Goal: Find specific page/section: Find specific page/section

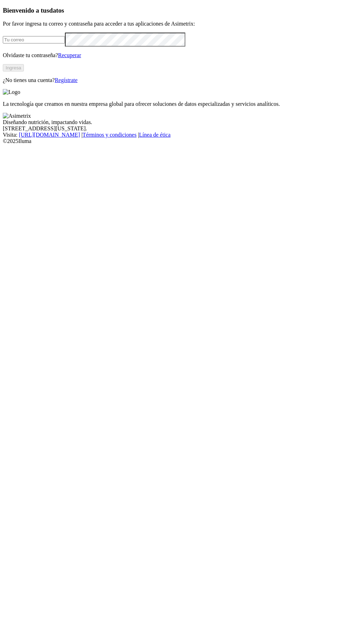
click at [43, 43] on input "email" at bounding box center [34, 39] width 62 height 7
type input "[PERSON_NAME][EMAIL_ADDRESS][DOMAIN_NAME]"
click input "submit" at bounding box center [0, 0] width 0 height 0
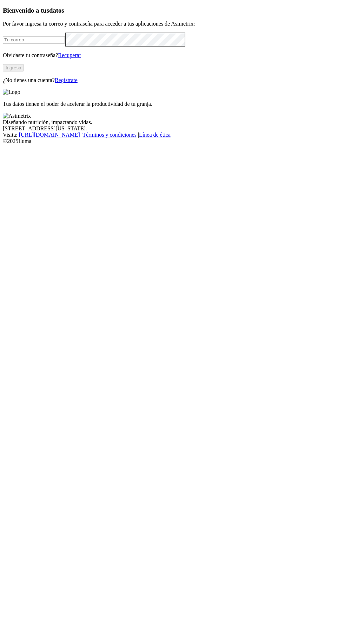
click at [49, 43] on input "email" at bounding box center [34, 39] width 62 height 7
type input "[PERSON_NAME][EMAIL_ADDRESS][DOMAIN_NAME]"
click input "submit" at bounding box center [0, 0] width 0 height 0
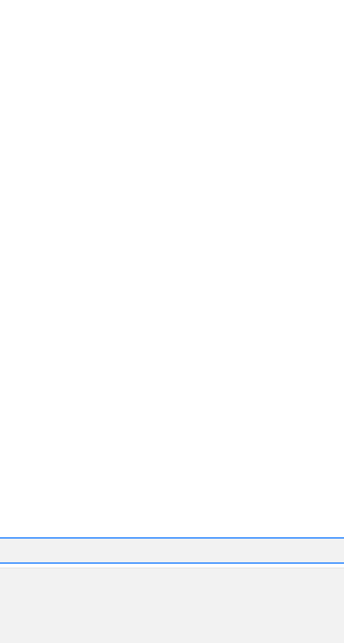
scroll to position [10, 0]
click at [248, 362] on div "REDONDOS" at bounding box center [172, 368] width 338 height 12
